Goal: Check status

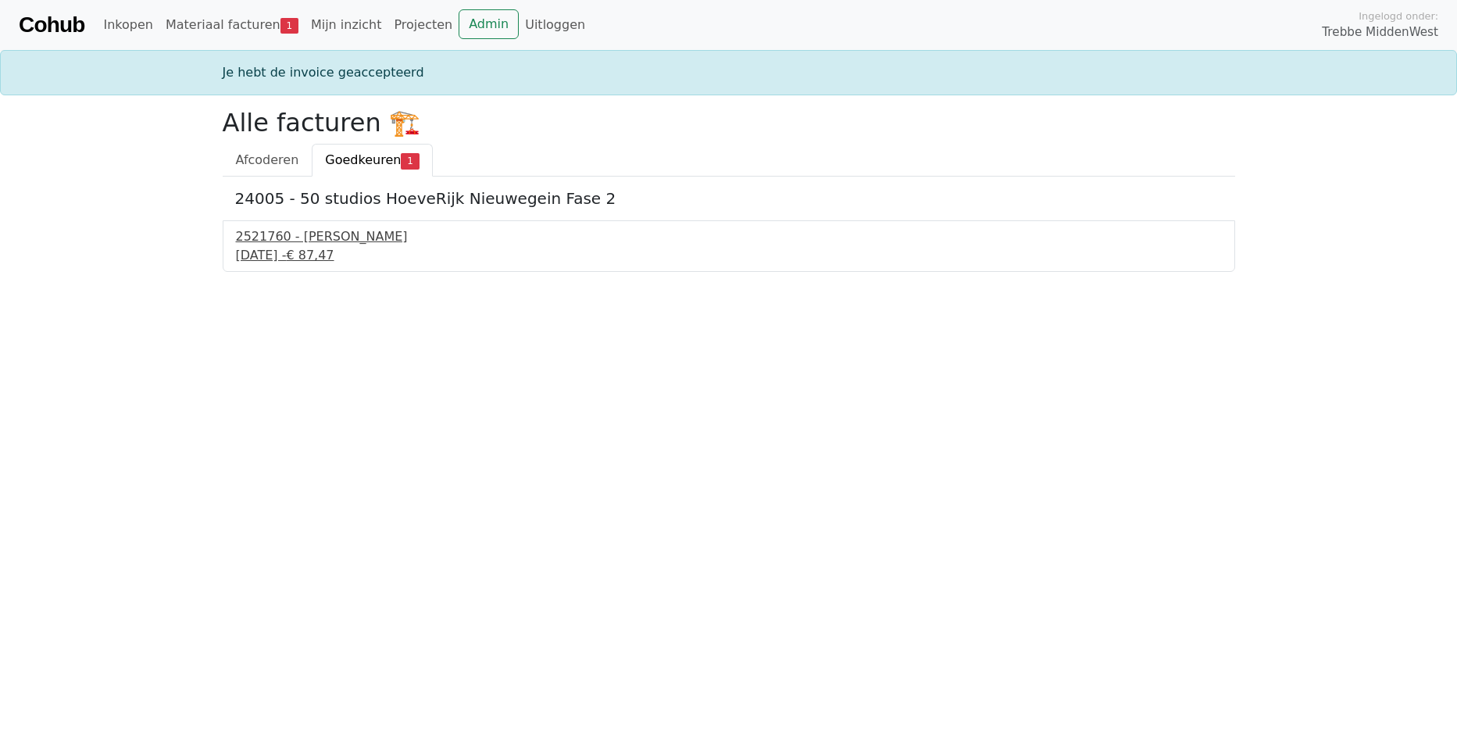
click at [339, 246] on div "[DATE] - € 87,47" at bounding box center [729, 255] width 986 height 19
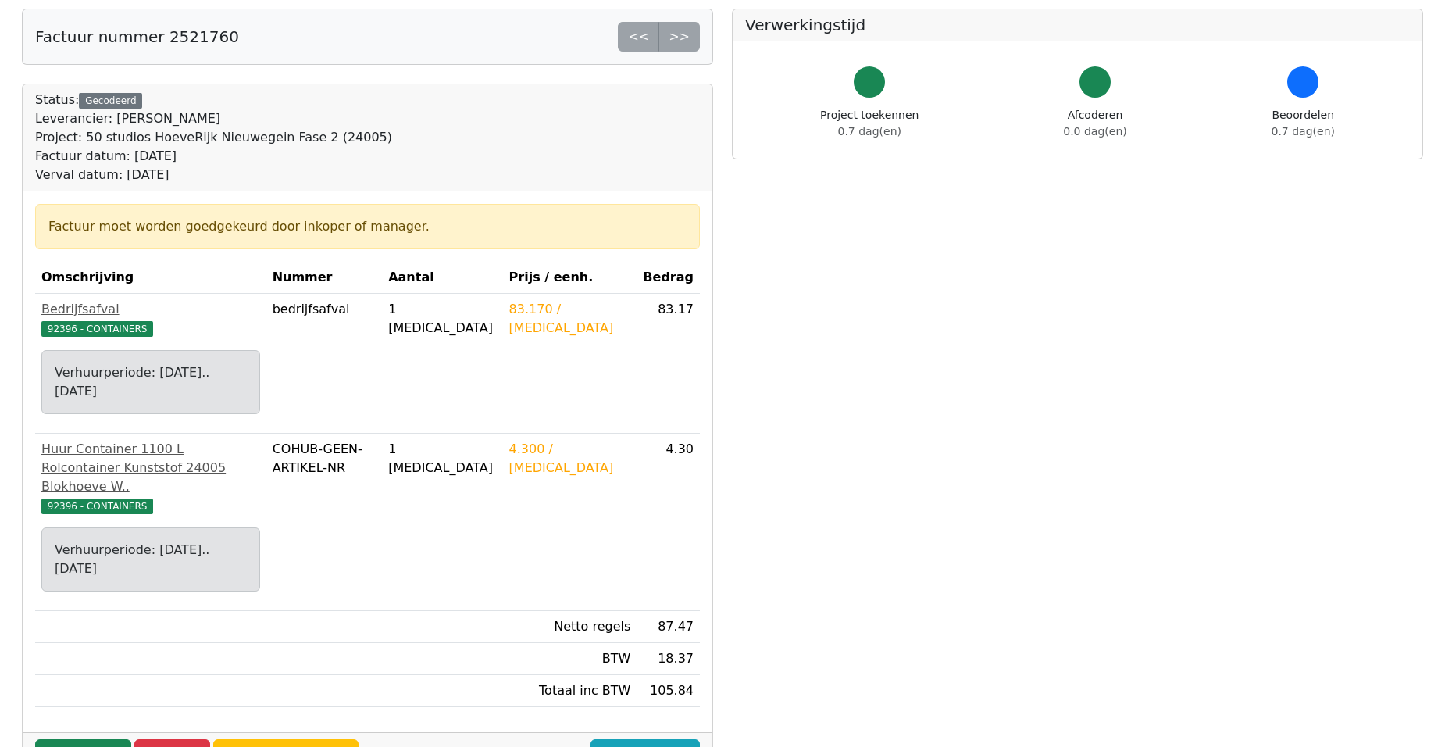
scroll to position [156, 0]
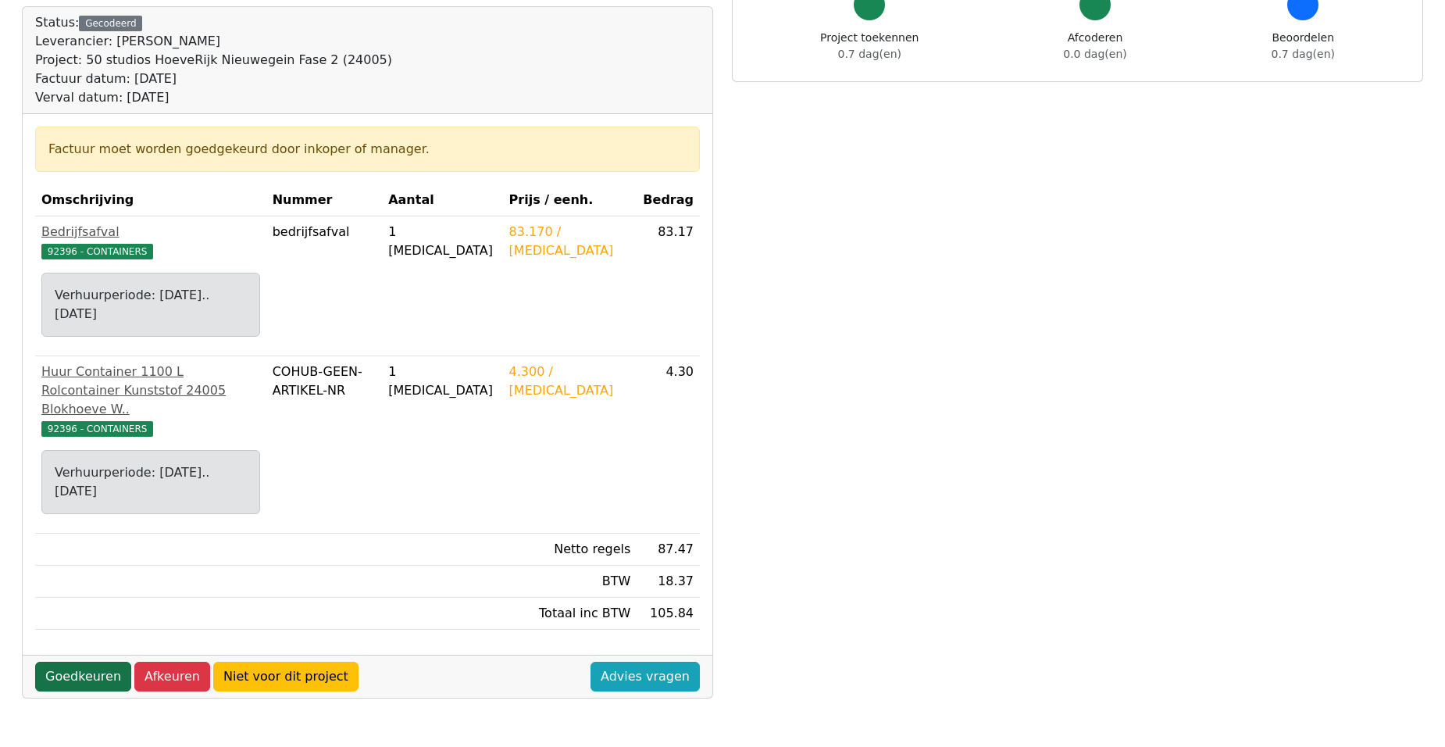
click at [71, 662] on link "Goedkeuren" at bounding box center [83, 677] width 96 height 30
